Goal: Information Seeking & Learning: Stay updated

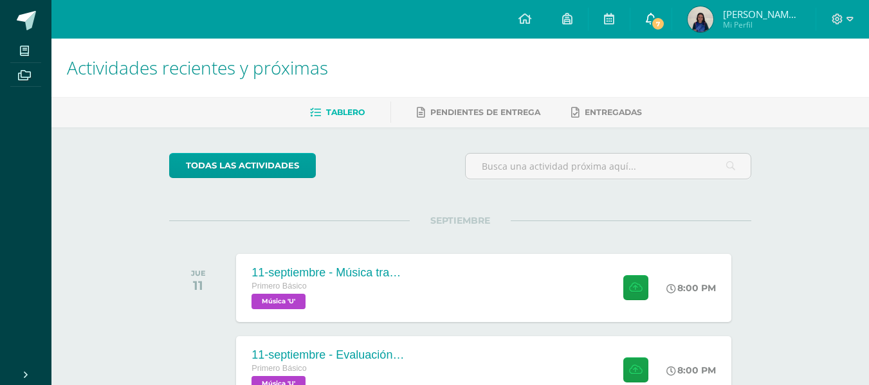
click at [655, 10] on link "7" at bounding box center [651, 19] width 41 height 39
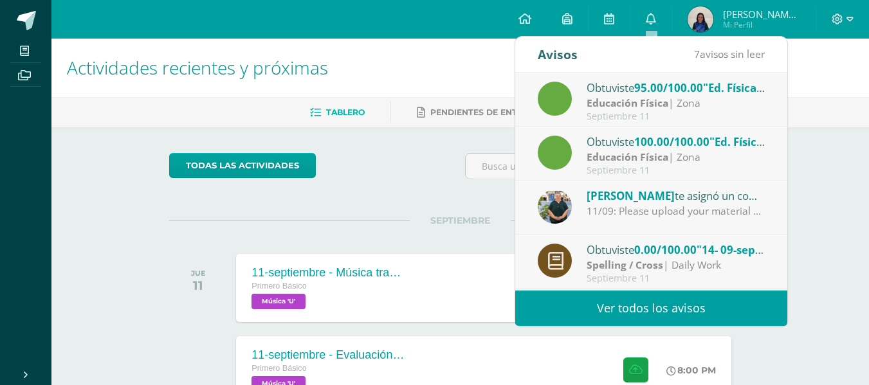
click at [677, 104] on div "Educación Física | Zona" at bounding box center [676, 103] width 179 height 15
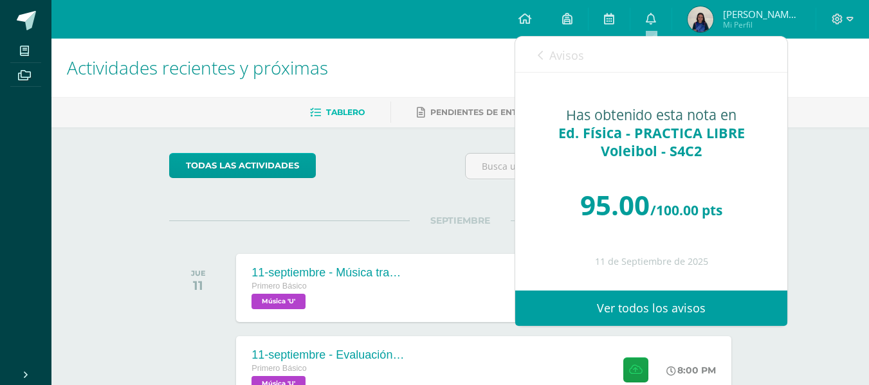
click at [555, 62] on span "Avisos" at bounding box center [566, 55] width 35 height 15
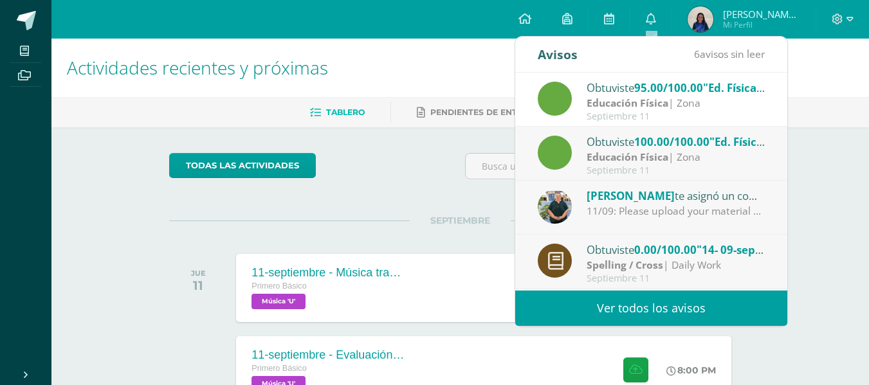
click at [631, 141] on div "Obtuviste 100.00/100.00 "Ed. Física - PRACTICA LIBRE Voleibol - S4C1" en Educac…" at bounding box center [676, 141] width 179 height 17
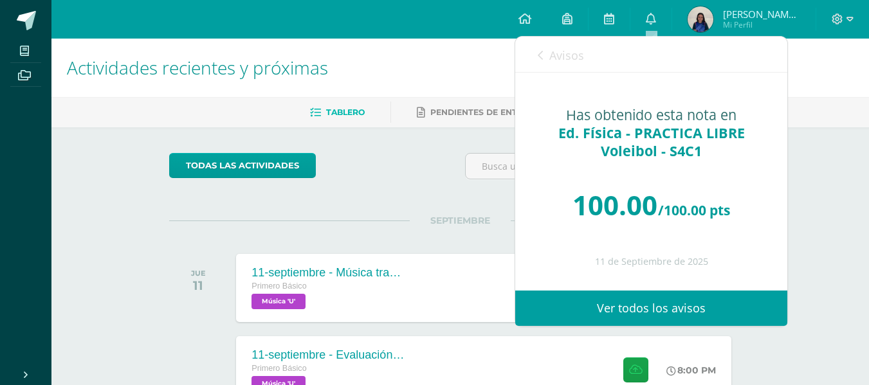
click at [545, 60] on link "Avisos" at bounding box center [561, 55] width 46 height 37
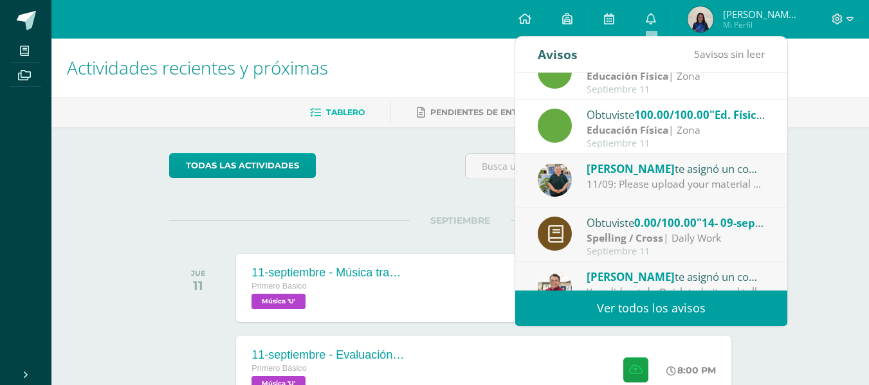
scroll to position [28, 0]
click at [625, 178] on div "11/09: Please upload your material on time." at bounding box center [676, 183] width 179 height 15
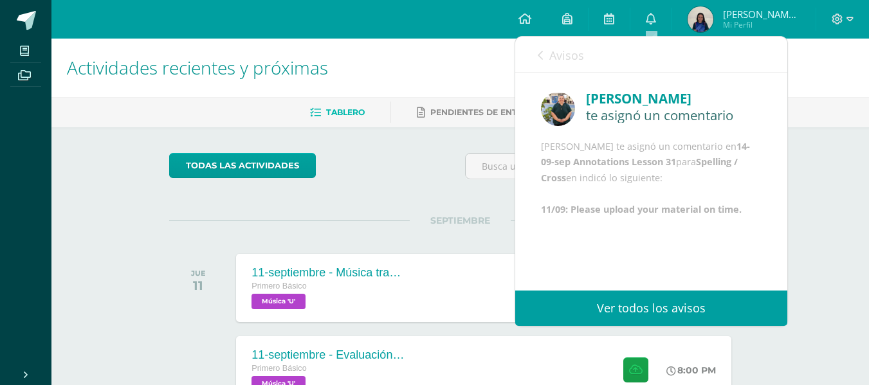
scroll to position [3, 0]
click at [539, 62] on link "Avisos" at bounding box center [561, 55] width 46 height 37
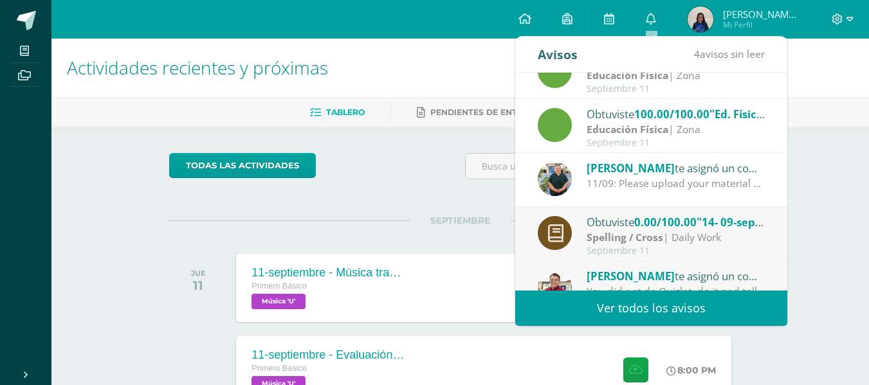
click at [650, 232] on strong "Spelling / Cross" at bounding box center [625, 237] width 77 height 14
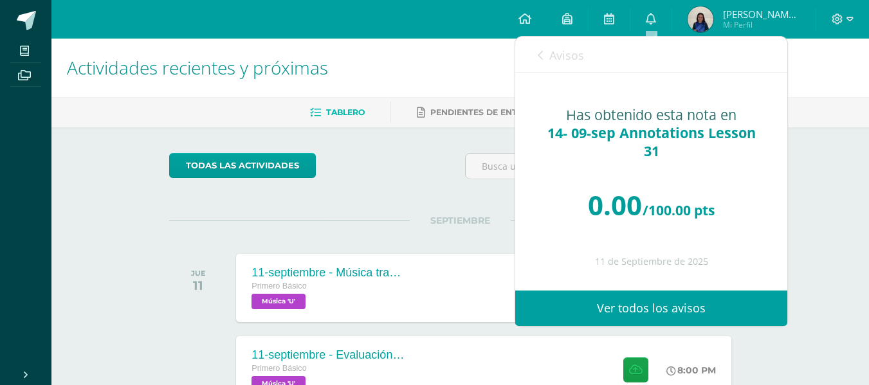
scroll to position [0, 0]
click at [549, 59] on span "Avisos" at bounding box center [566, 55] width 35 height 15
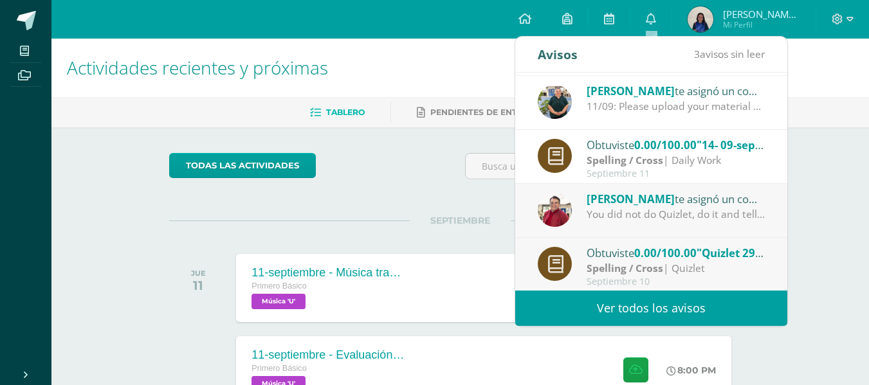
scroll to position [133, 0]
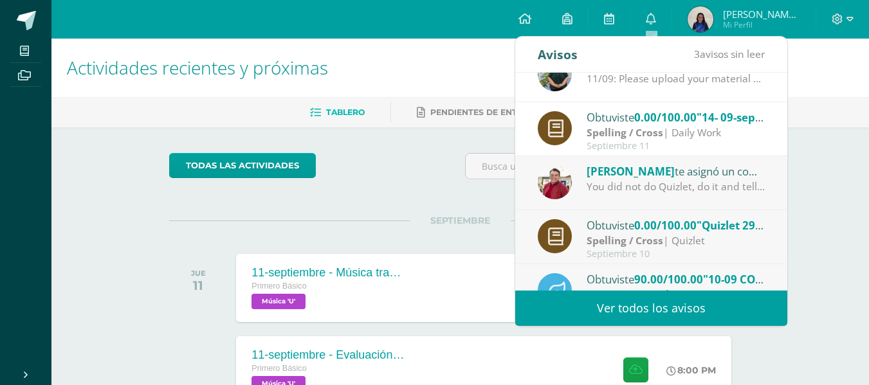
click at [672, 170] on span "[PERSON_NAME]" at bounding box center [631, 171] width 88 height 15
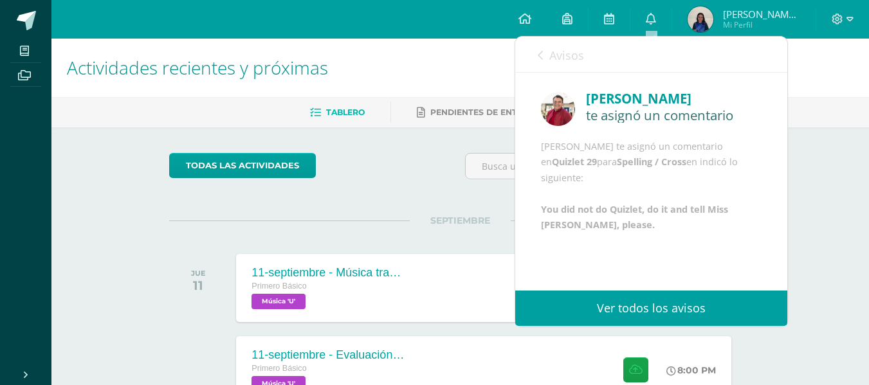
click at [544, 59] on link "Avisos" at bounding box center [561, 55] width 46 height 37
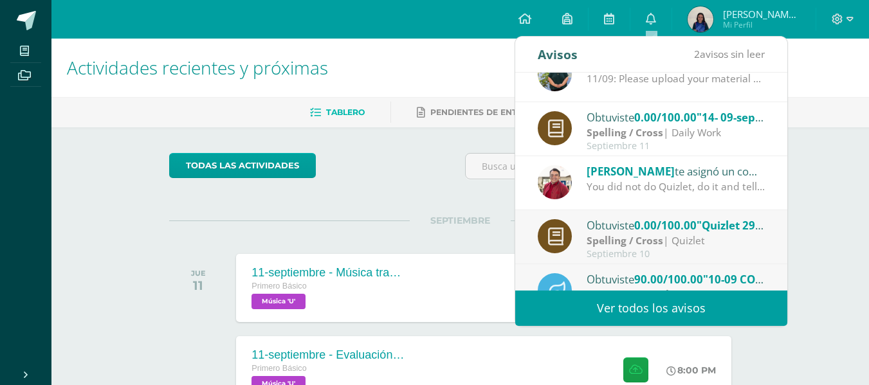
scroll to position [206, 0]
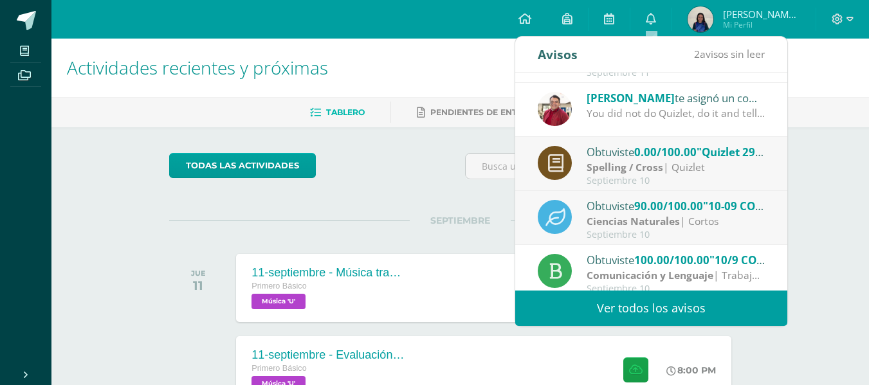
click at [653, 168] on strong "Spelling / Cross" at bounding box center [625, 167] width 77 height 14
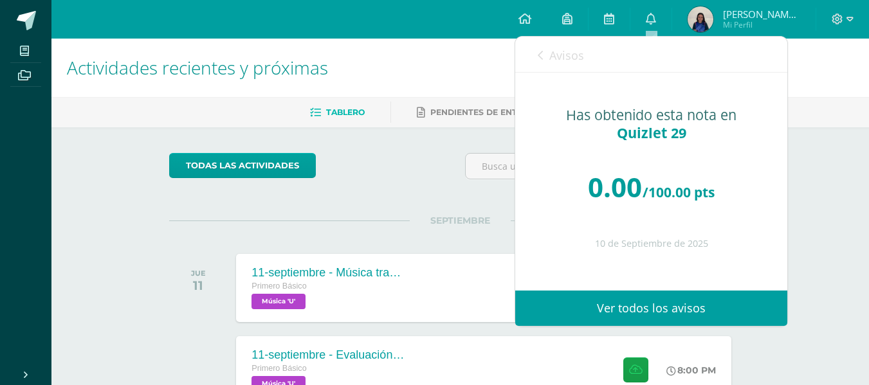
click at [547, 57] on link "Avisos" at bounding box center [561, 55] width 46 height 37
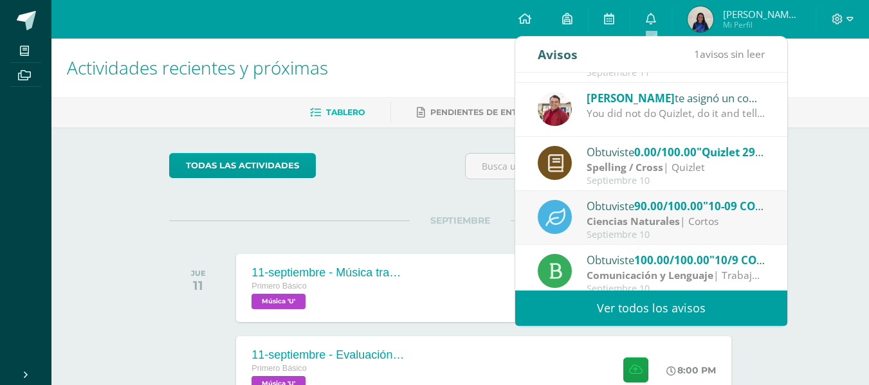
scroll to position [214, 0]
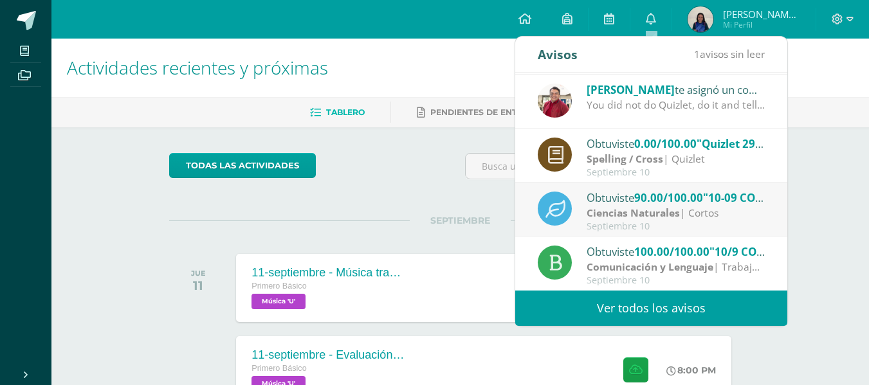
click at [702, 205] on div "Obtuviste 90.00/100.00 "10-09 CORTO 2" en Ciencias Naturales" at bounding box center [676, 197] width 179 height 17
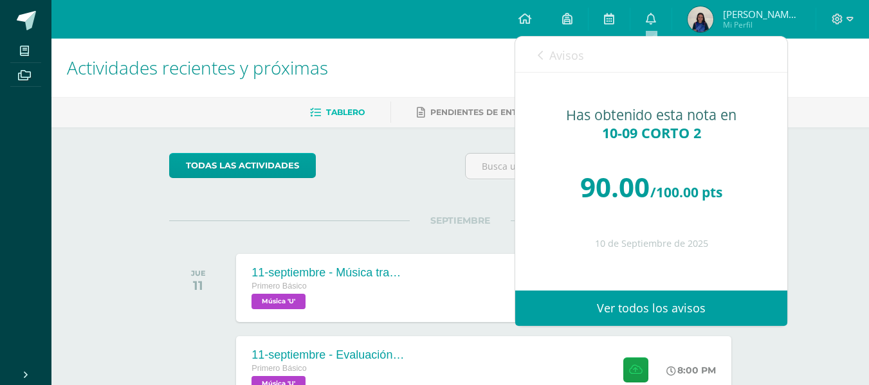
click at [549, 52] on span "Avisos" at bounding box center [566, 55] width 35 height 15
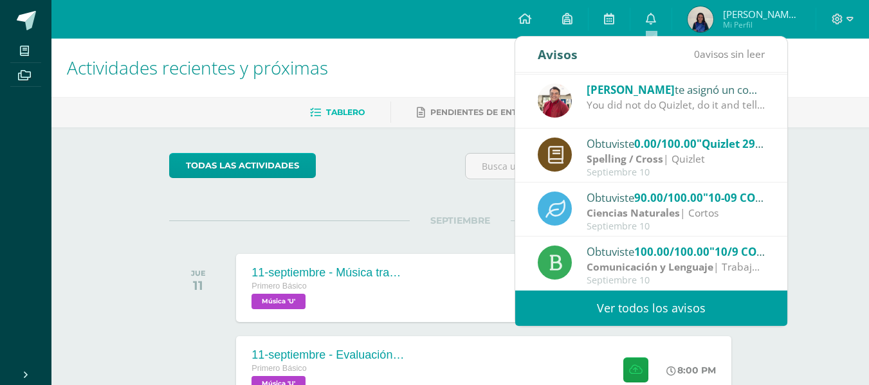
click at [632, 250] on div "Obtuviste 100.00/100.00 "10/9 COMU- El sujeto, Anotaciones y ejercicios" en Com…" at bounding box center [676, 251] width 179 height 17
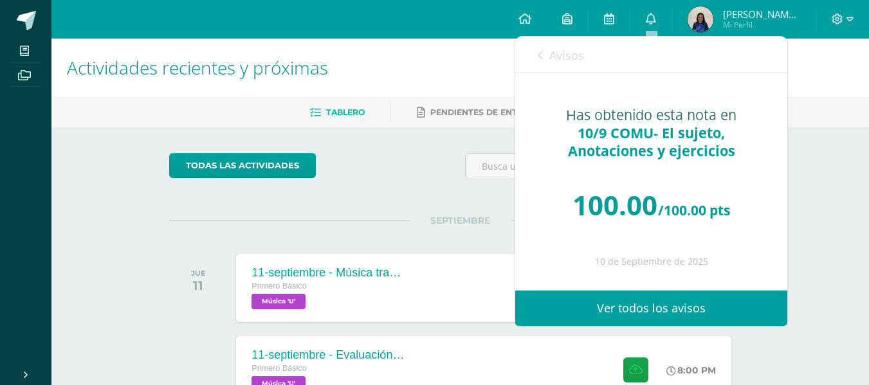
click at [540, 49] on link "Avisos" at bounding box center [561, 55] width 46 height 37
